Goal: Transaction & Acquisition: Purchase product/service

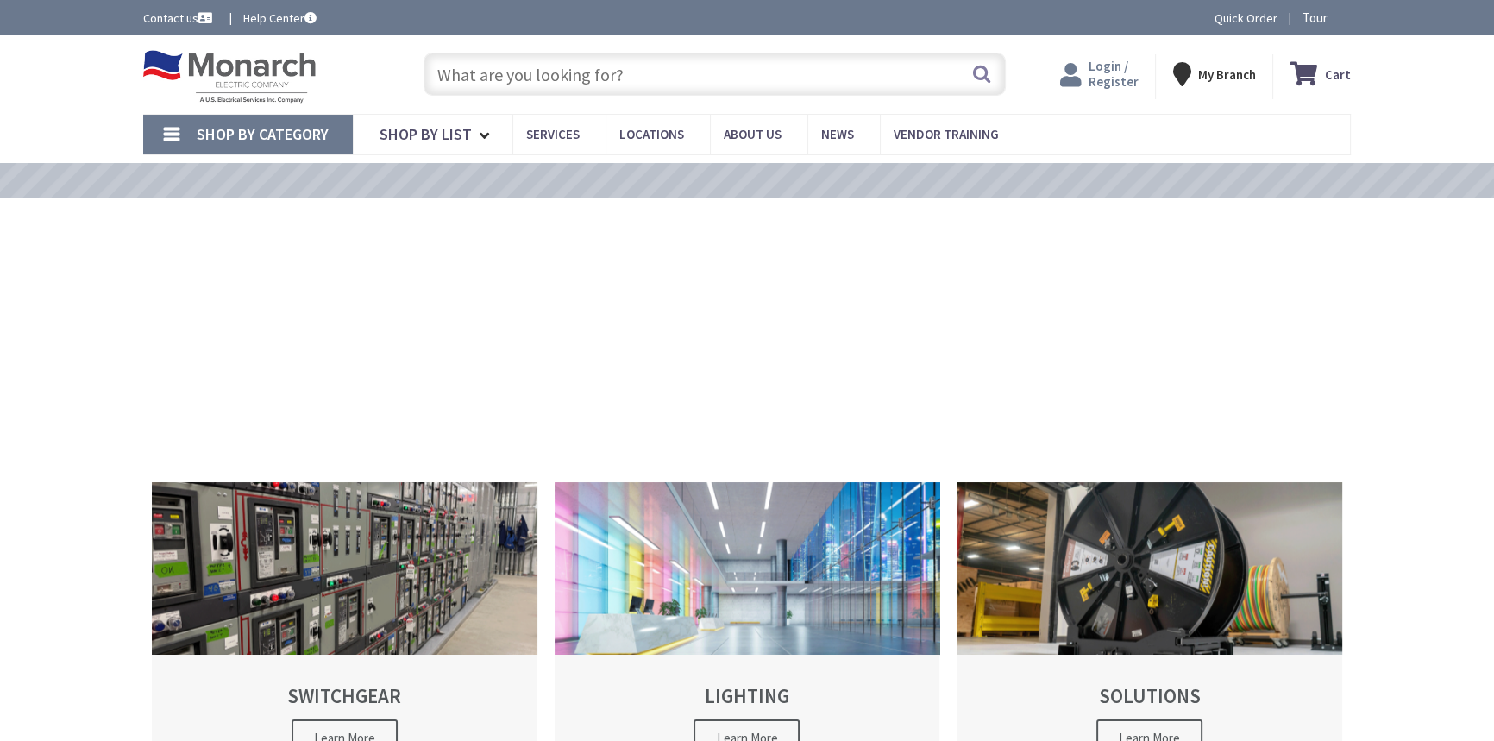
type input "[STREET_ADDRESS]"
click at [1104, 54] on div "Login / Register Login" at bounding box center [1099, 76] width 113 height 45
click at [1107, 66] on span "Login / Register" at bounding box center [1112, 74] width 50 height 32
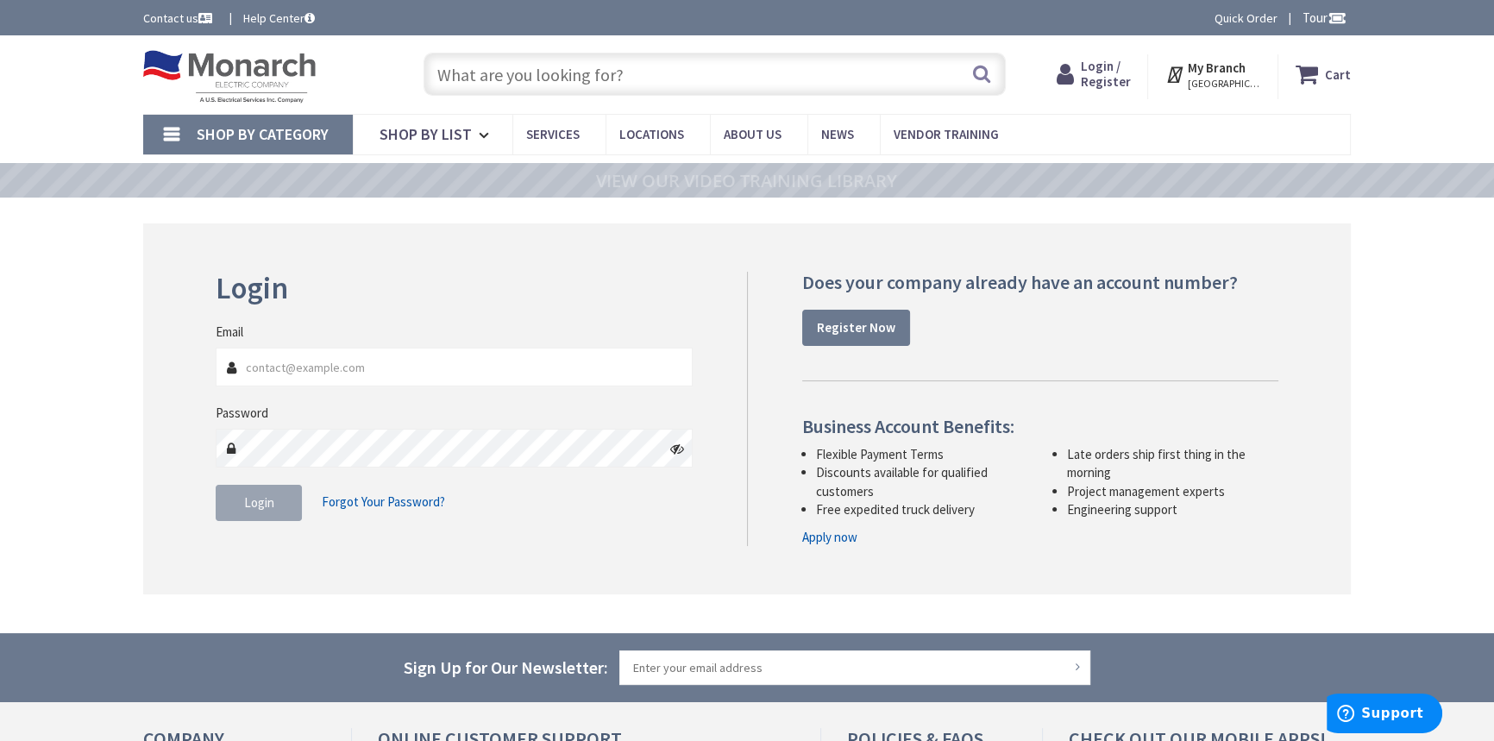
type input "[EMAIL_ADDRESS][DOMAIN_NAME]"
click at [271, 519] on button "Login" at bounding box center [259, 503] width 86 height 36
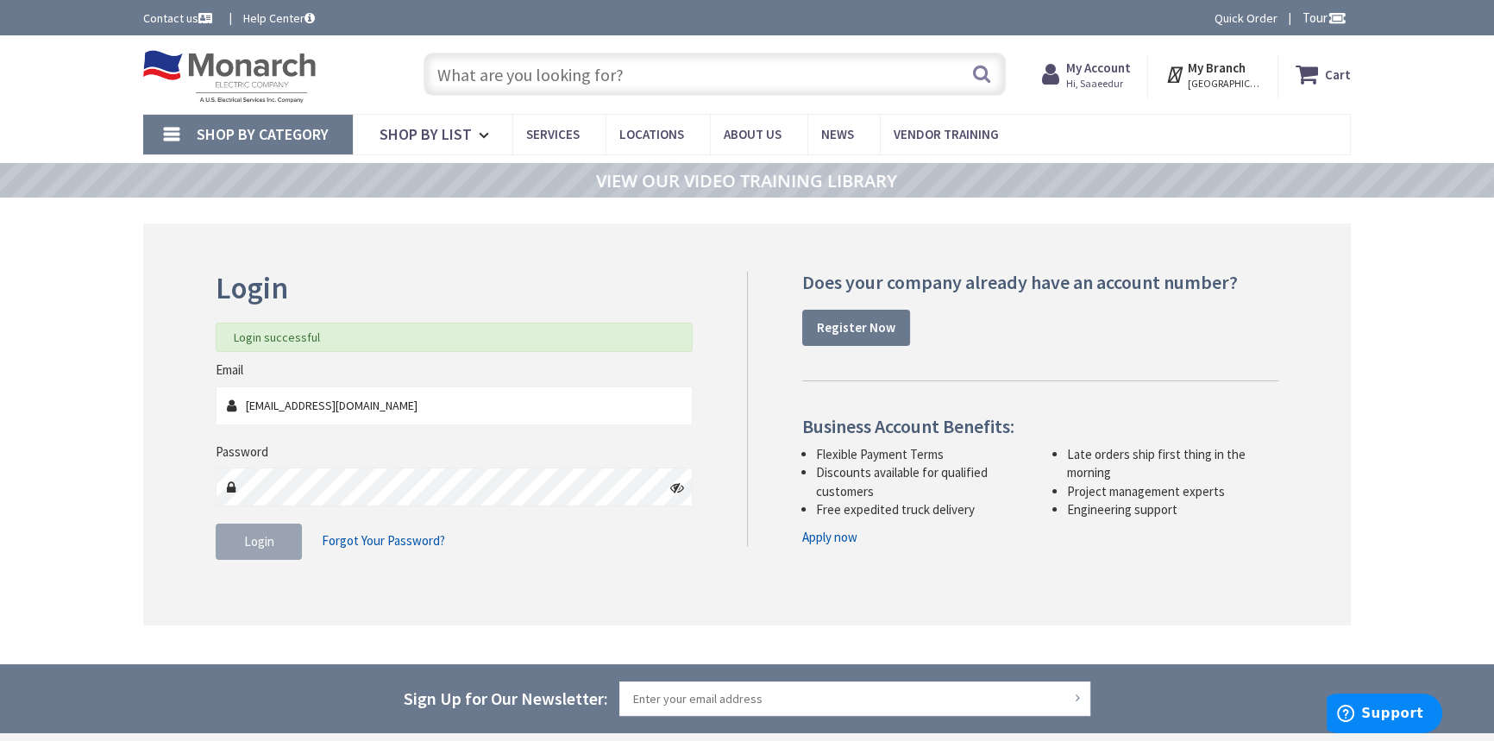
click at [705, 80] on input "text" at bounding box center [714, 74] width 582 height 43
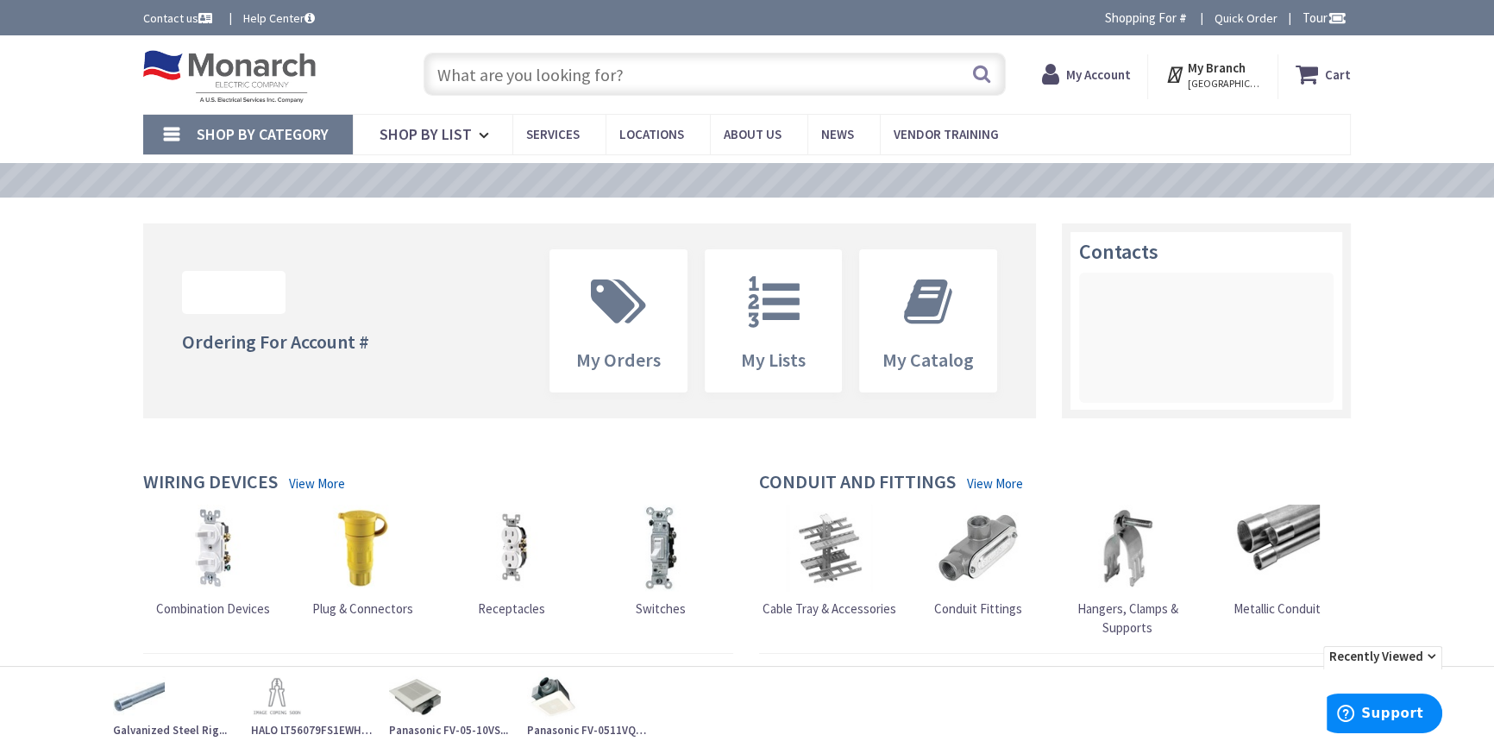
click at [675, 54] on input "text" at bounding box center [714, 74] width 582 height 43
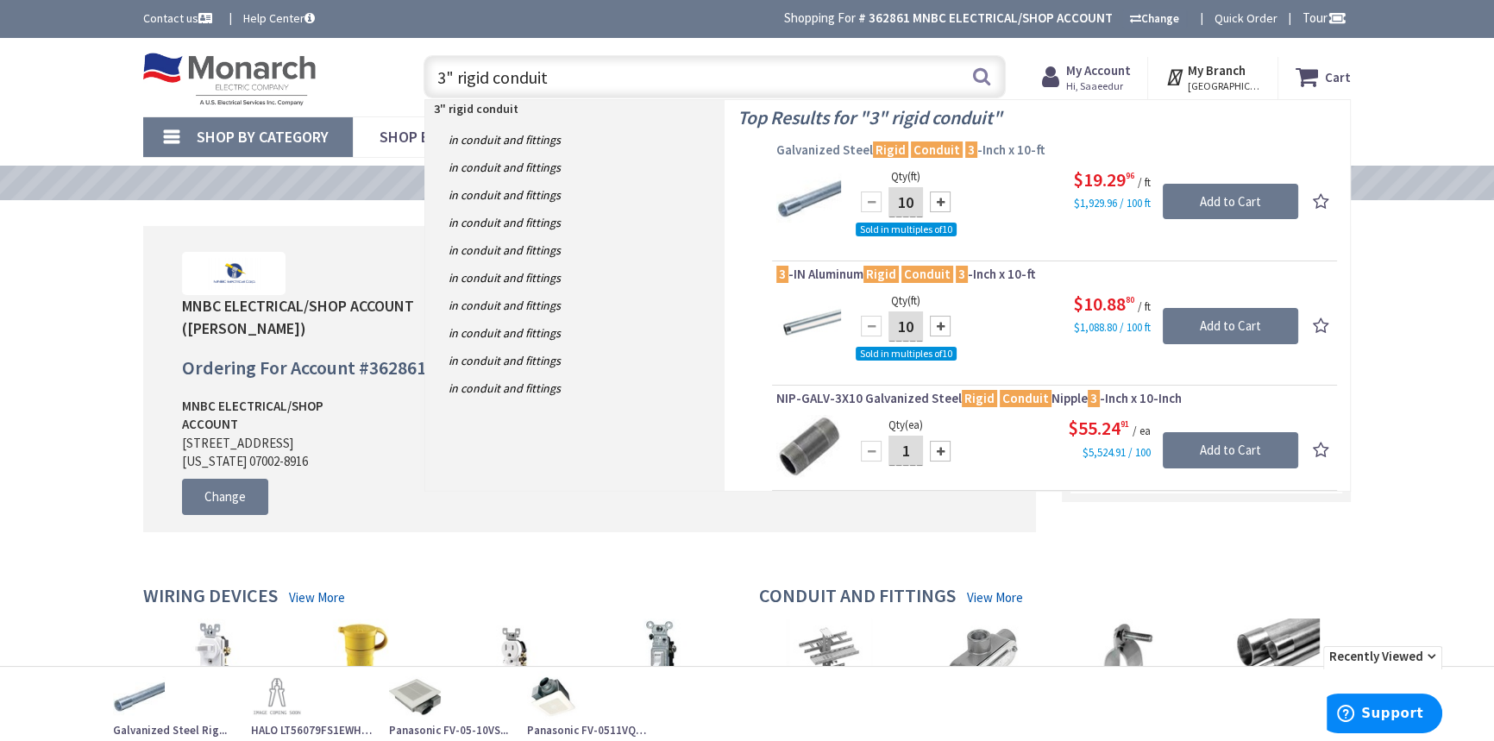
type input "3" rigid conduit"
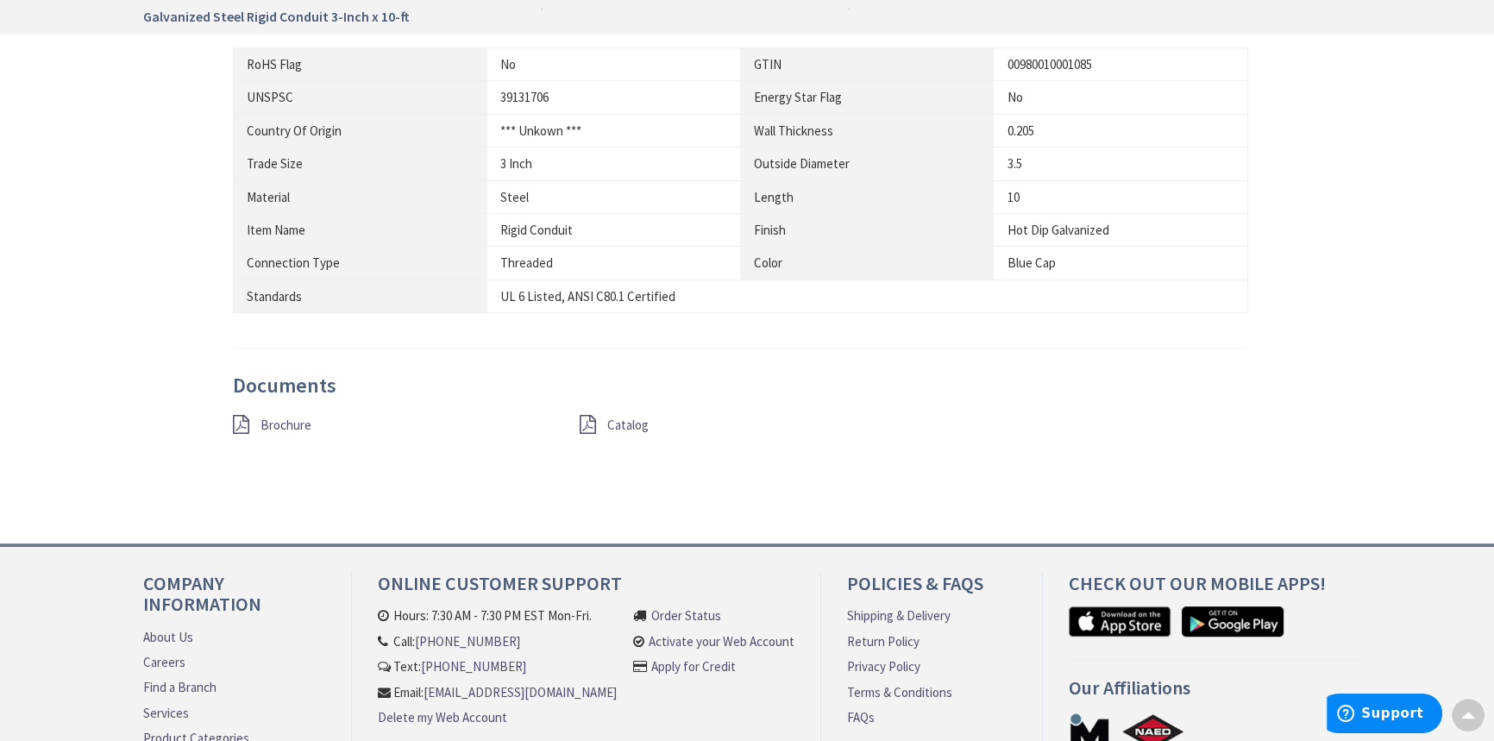
scroll to position [1150, 0]
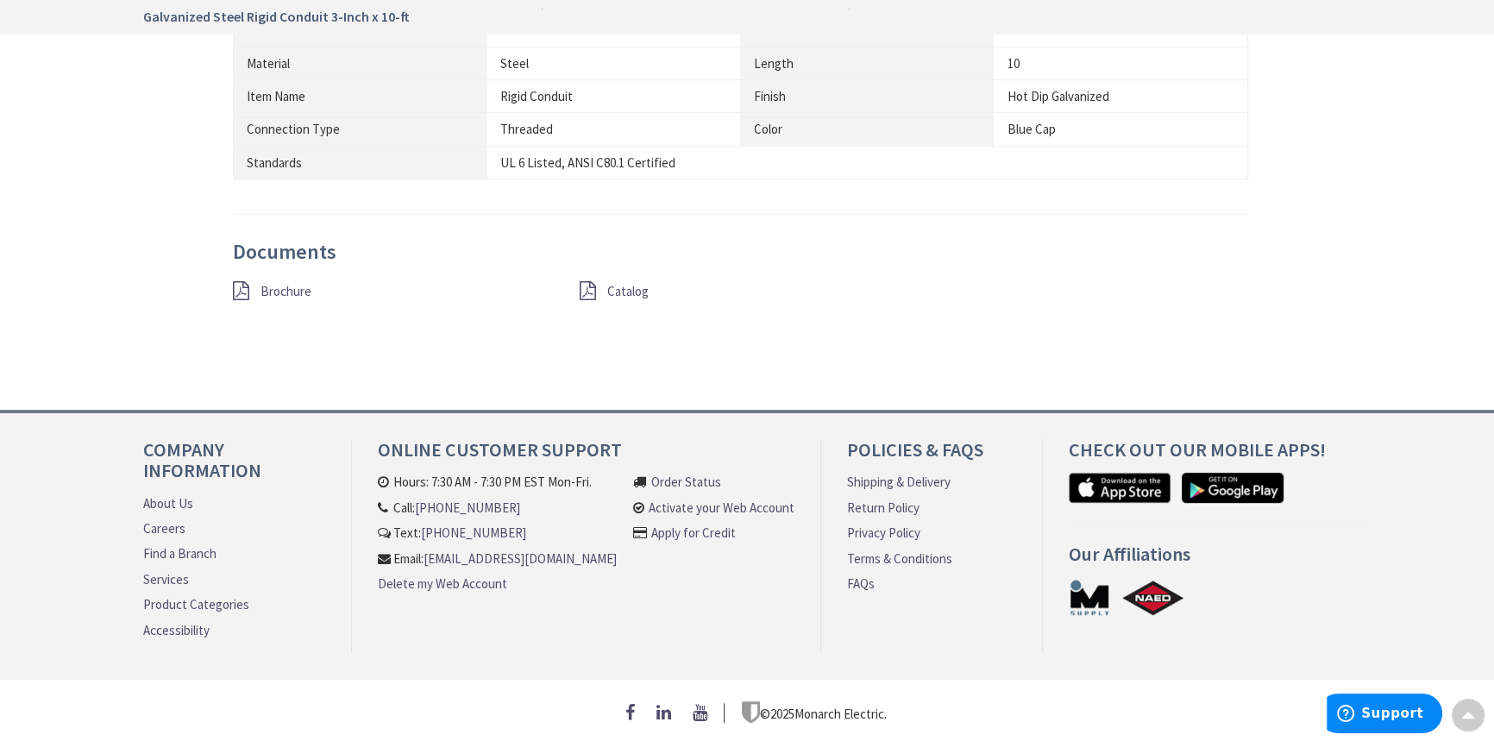
click at [629, 283] on span "Catalog" at bounding box center [627, 291] width 41 height 16
click at [283, 293] on div "Brochure" at bounding box center [393, 292] width 347 height 22
click at [285, 283] on span "Brochure" at bounding box center [285, 291] width 51 height 16
